Goal: Information Seeking & Learning: Learn about a topic

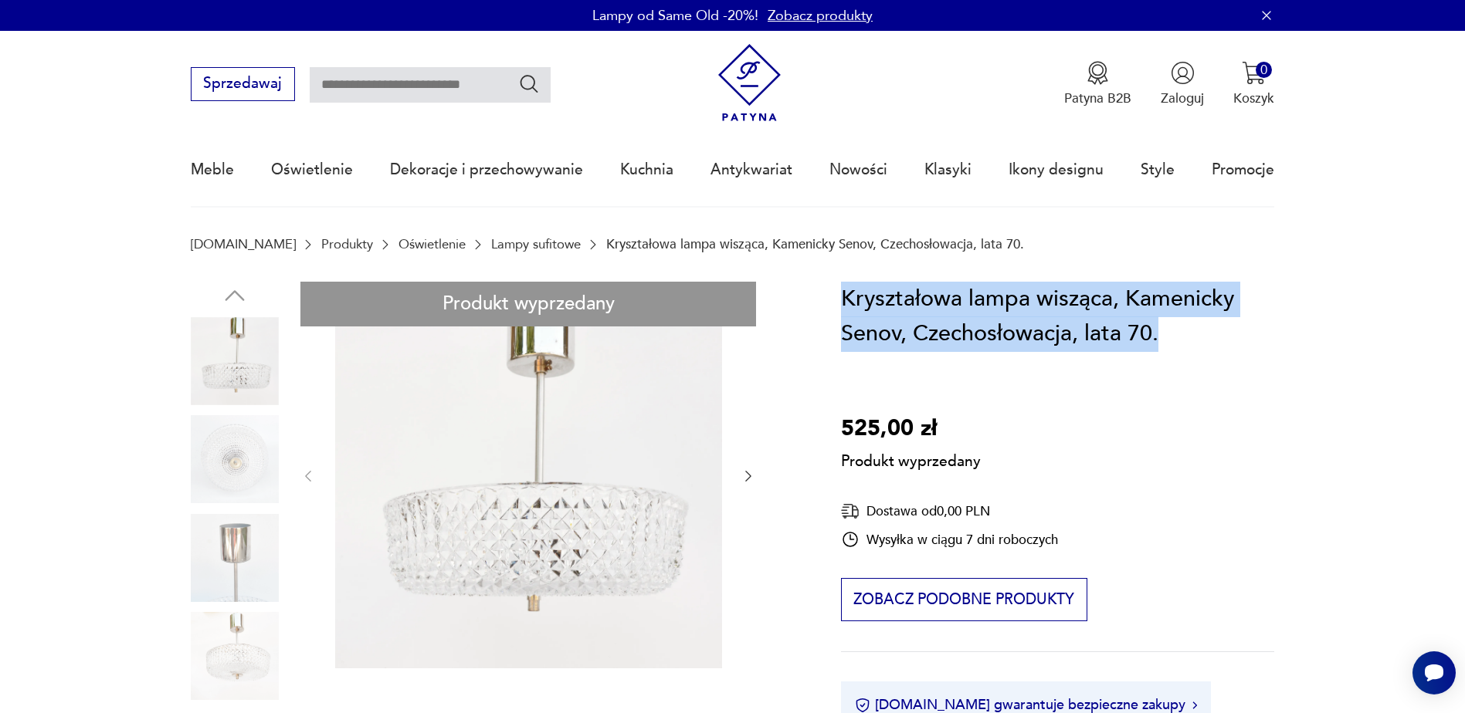
drag, startPoint x: 844, startPoint y: 296, endPoint x: 1203, endPoint y: 340, distance: 361.8
click at [1203, 340] on h1 "Kryształowa lampa wisząca, Kamenicky Senov, Czechosłowacja, lata 70." at bounding box center [1058, 317] width 434 height 70
drag, startPoint x: 1203, startPoint y: 340, endPoint x: 1130, endPoint y: 318, distance: 75.9
copy h1 "Kryształowa lampa wisząca, Kamenicky Senov, Czechosłowacja, lata 70."
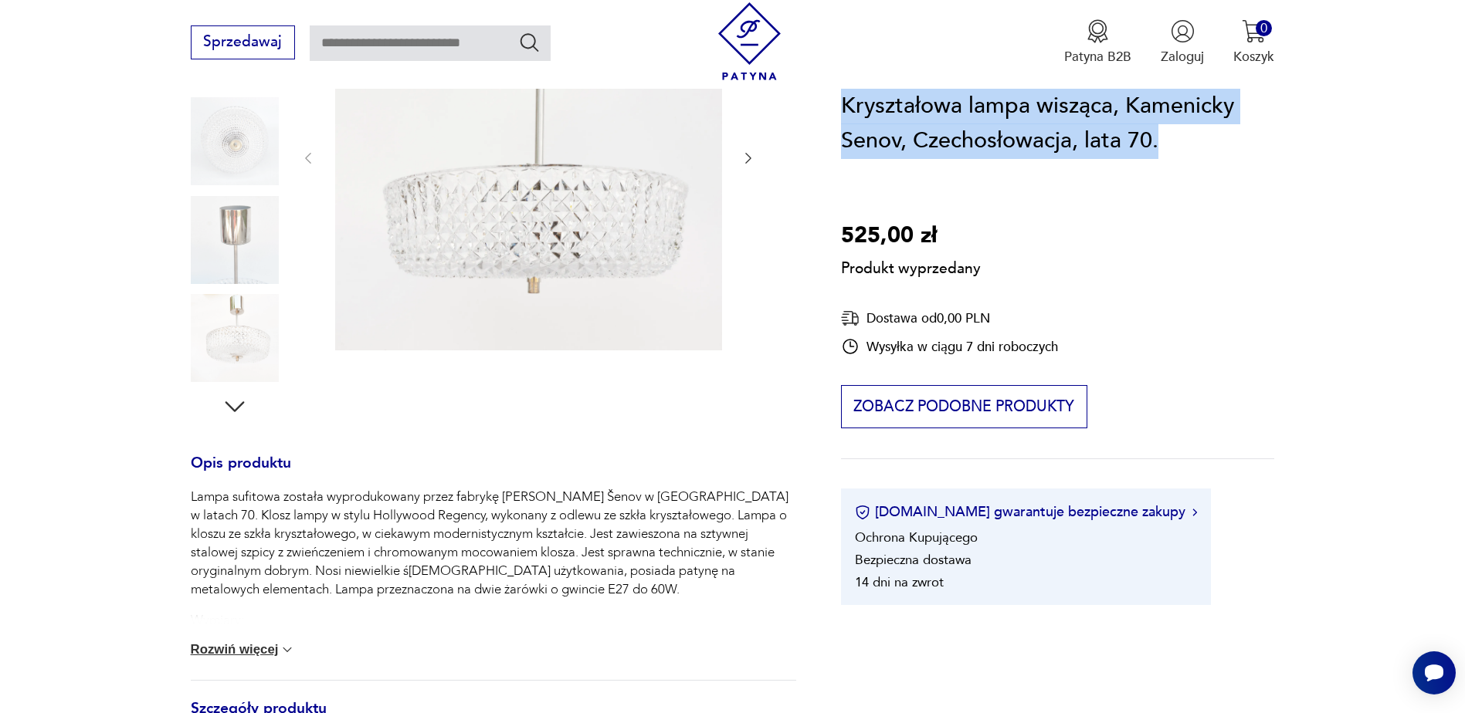
scroll to position [463, 0]
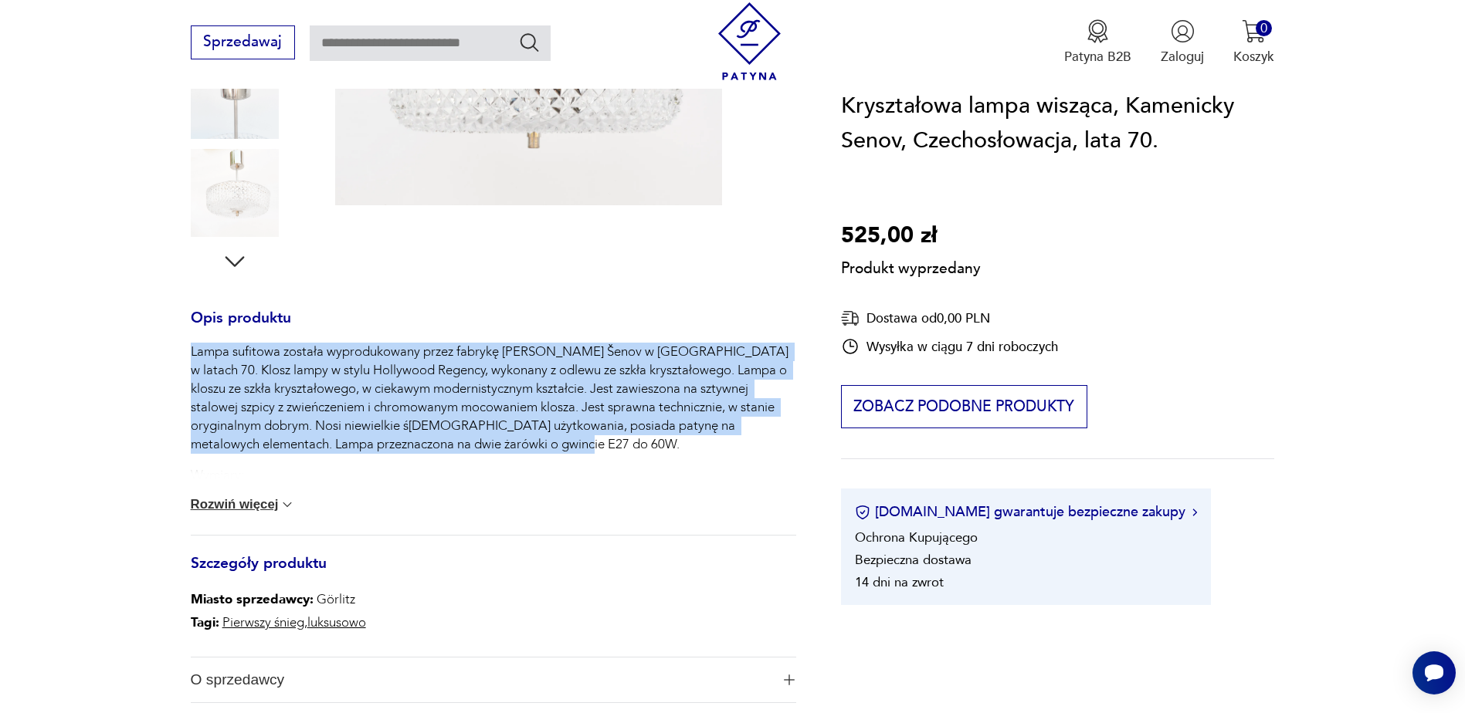
drag, startPoint x: 188, startPoint y: 350, endPoint x: 541, endPoint y: 439, distance: 364.0
click at [544, 439] on section "Produkt wyprzedany Opis produktu Lampa sufitowa została wyprodukowany przez fab…" at bounding box center [732, 306] width 1465 height 974
drag, startPoint x: 541, startPoint y: 439, endPoint x: 452, endPoint y: 412, distance: 92.8
copy p "Lampa sufitowa została wyprodukowany przez fabrykę [PERSON_NAME] Šenov w [GEOGR…"
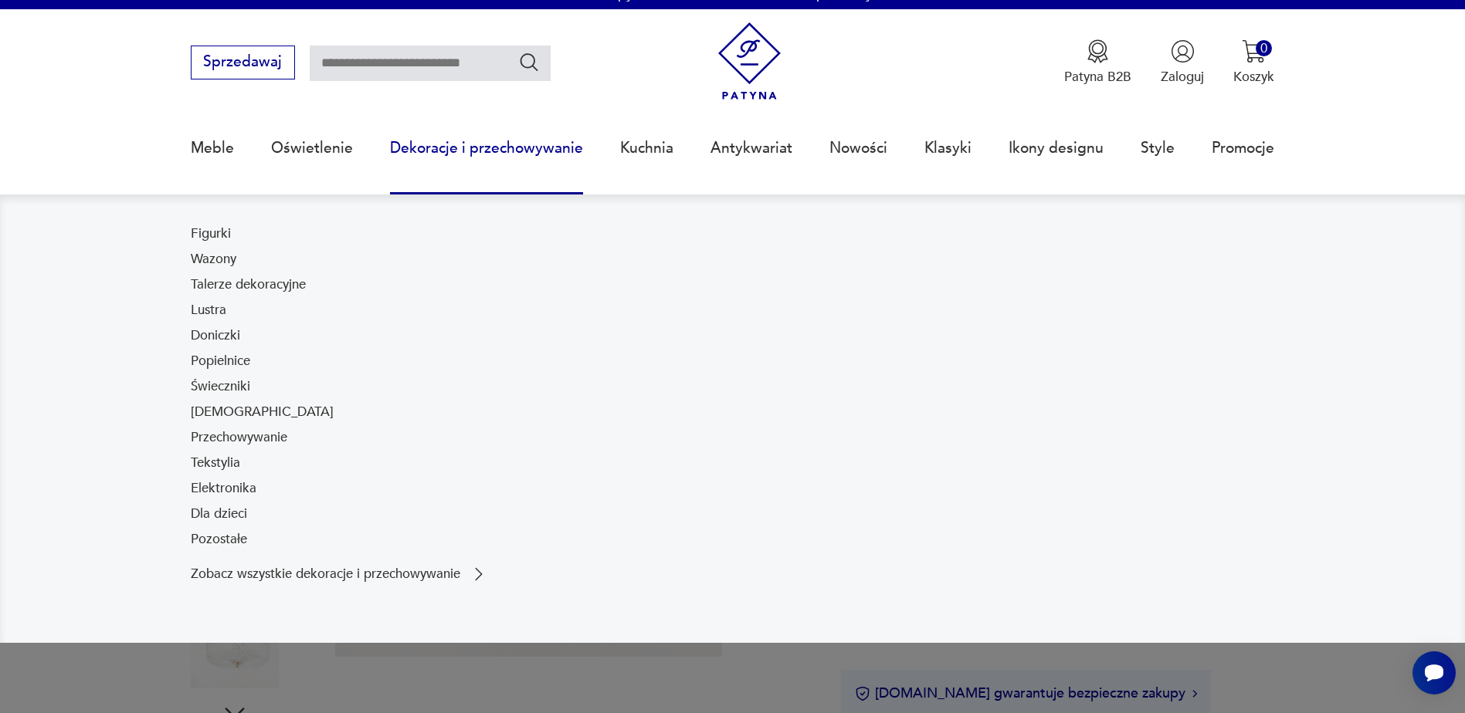
scroll to position [0, 0]
